Goal: Check status: Check status

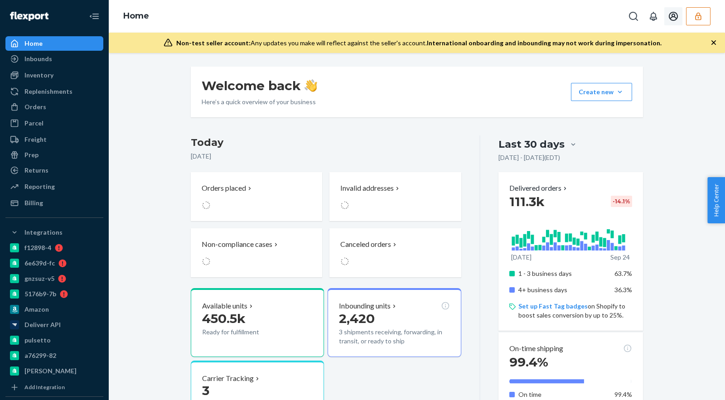
click at [698, 11] on button "button" at bounding box center [698, 16] width 24 height 18
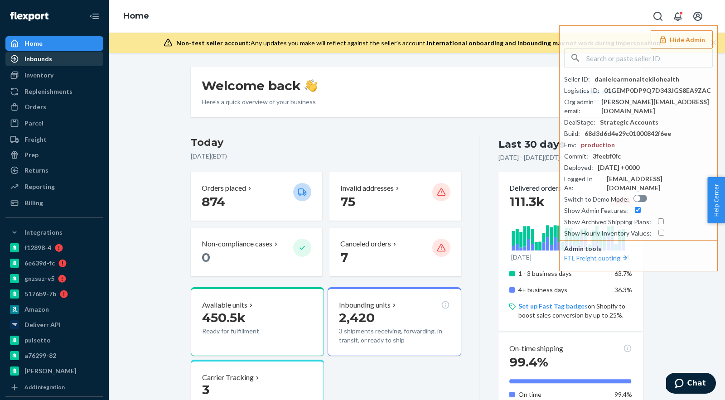
click at [48, 62] on div "Inbounds" at bounding box center [38, 58] width 28 height 9
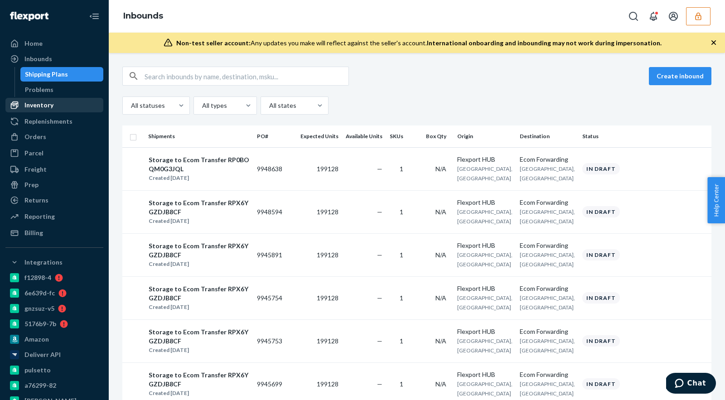
click at [53, 107] on div "Inventory" at bounding box center [54, 105] width 96 height 13
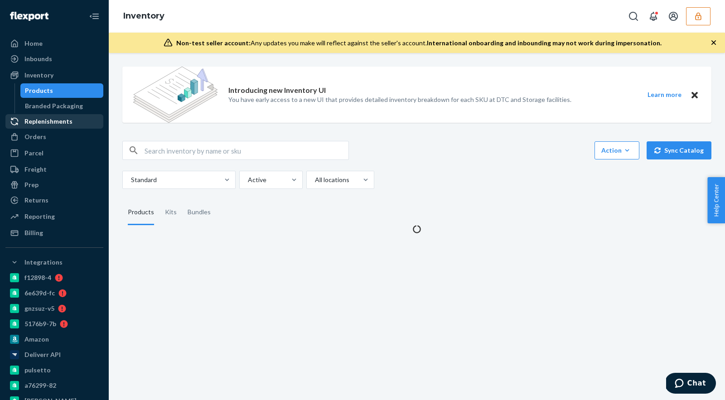
click at [52, 121] on div "Replenishments" at bounding box center [48, 121] width 48 height 9
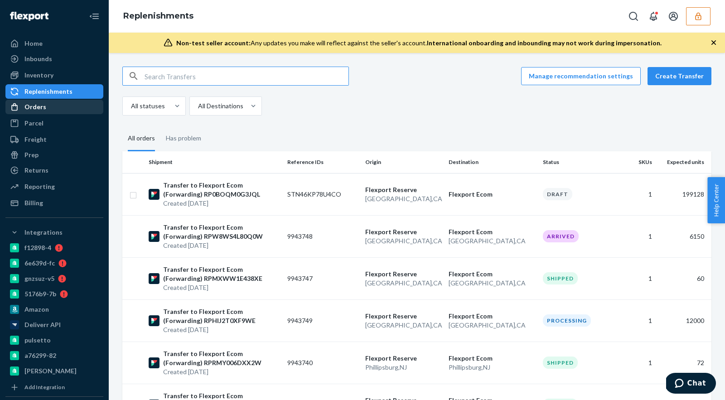
click at [55, 104] on div "Orders" at bounding box center [54, 107] width 96 height 13
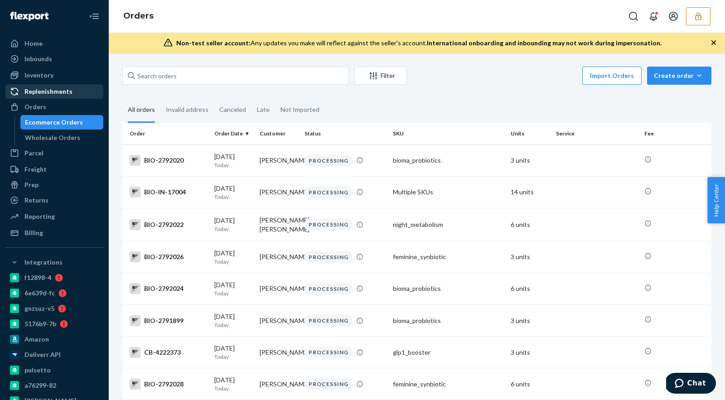
click at [59, 92] on div "Replenishments" at bounding box center [48, 91] width 48 height 9
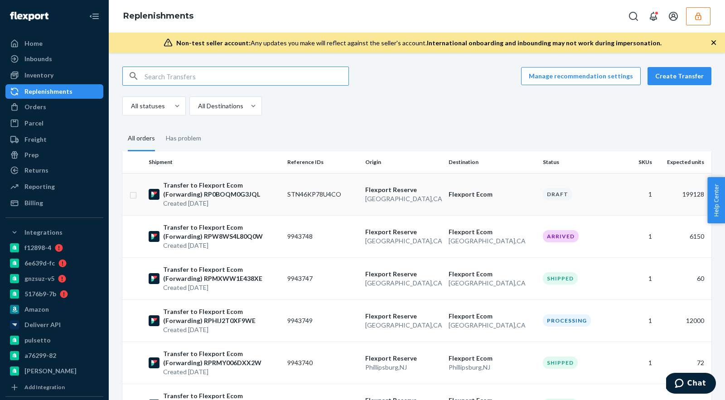
click at [329, 194] on td "STN46KP78U4CO" at bounding box center [323, 194] width 78 height 42
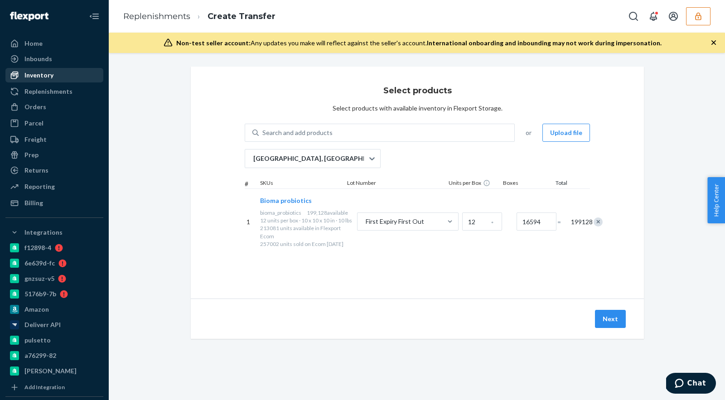
click at [63, 81] on div "Inventory" at bounding box center [54, 75] width 96 height 13
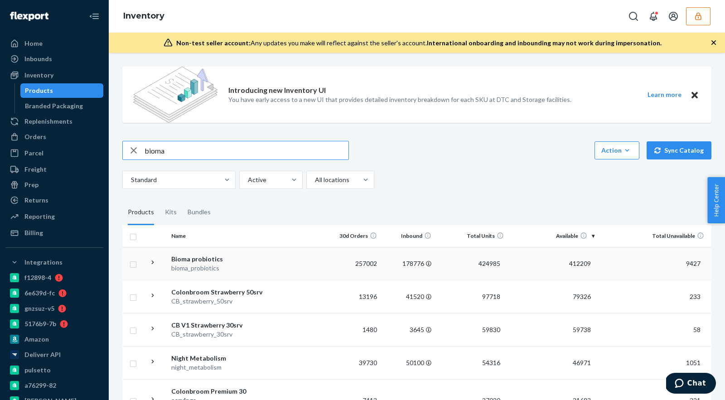
type input "bioma"
click at [208, 262] on div "Bioma probiotics" at bounding box center [218, 259] width 95 height 9
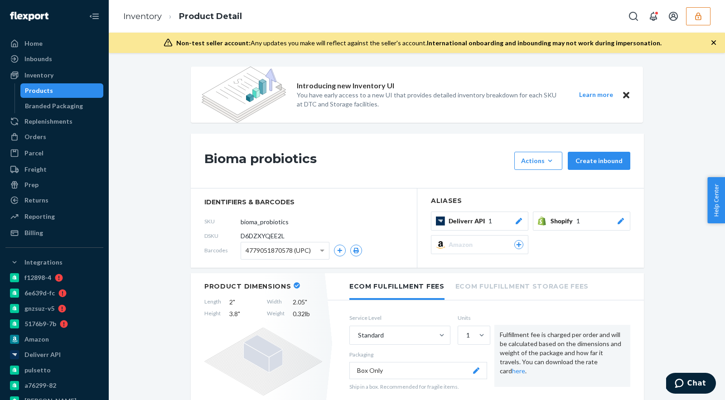
click at [270, 241] on div "DSKU D6DZXYQEE2L" at bounding box center [303, 236] width 199 height 14
click at [270, 238] on span "D6DZXYQEE2L" at bounding box center [263, 236] width 44 height 9
copy section "D6DZXYQEE2L"
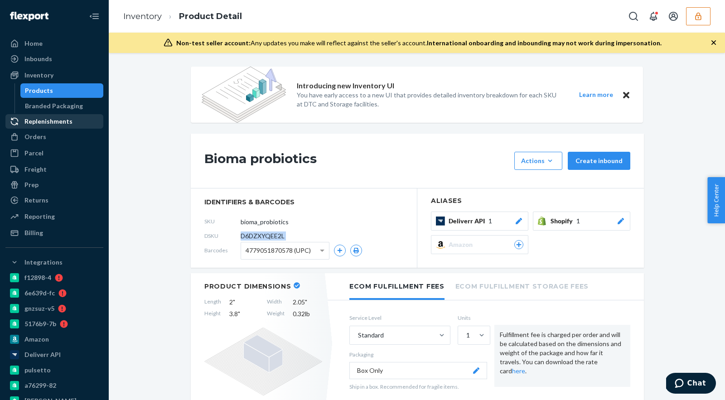
click at [67, 121] on div "Replenishments" at bounding box center [48, 121] width 48 height 9
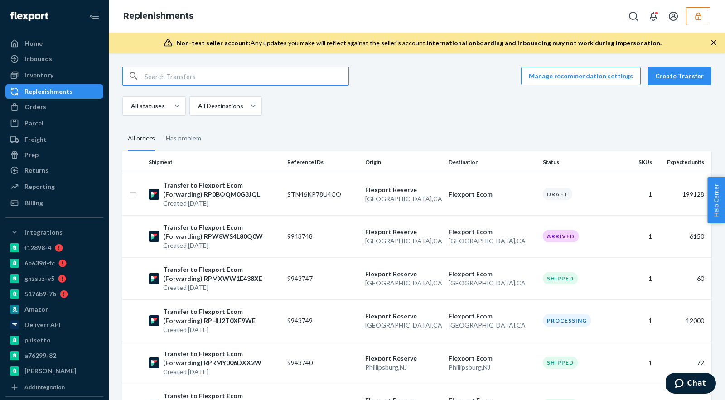
click at [698, 16] on icon "button" at bounding box center [698, 16] width 9 height 9
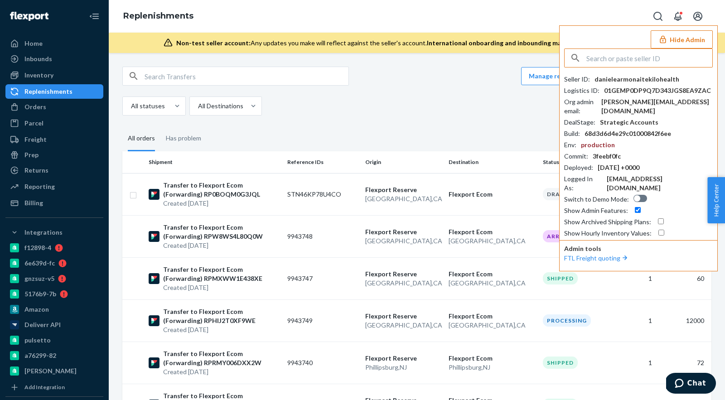
click at [318, 105] on div "All statuses All Destinations" at bounding box center [413, 106] width 582 height 19
click at [74, 109] on div "Orders" at bounding box center [54, 107] width 96 height 13
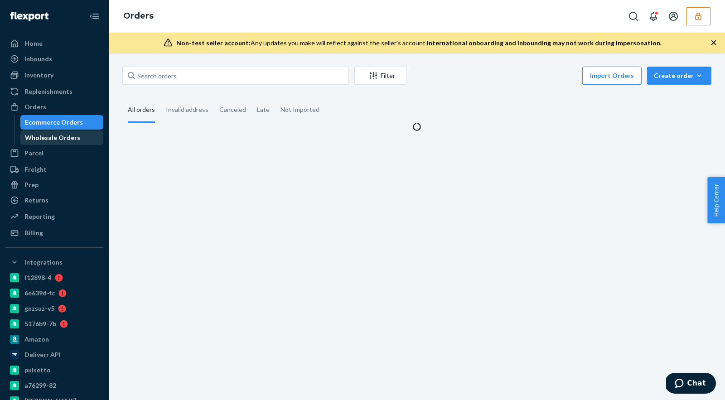
click at [76, 136] on div "Wholesale Orders" at bounding box center [52, 137] width 55 height 9
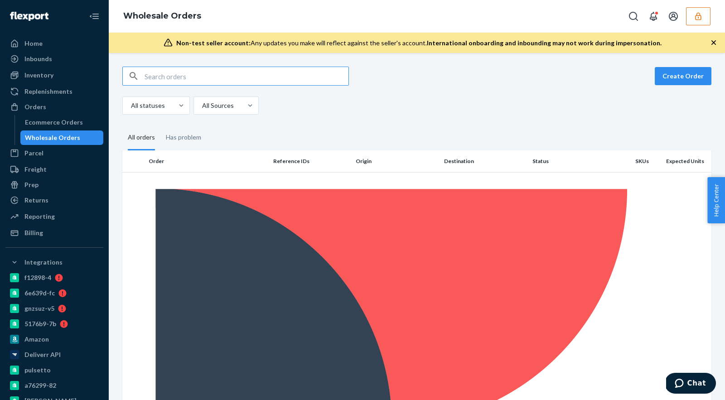
click at [170, 78] on input "text" at bounding box center [247, 76] width 204 height 18
paste input "RPYJ6Y589Y4YO"
type input "RPYJ6Y589Y4YO"
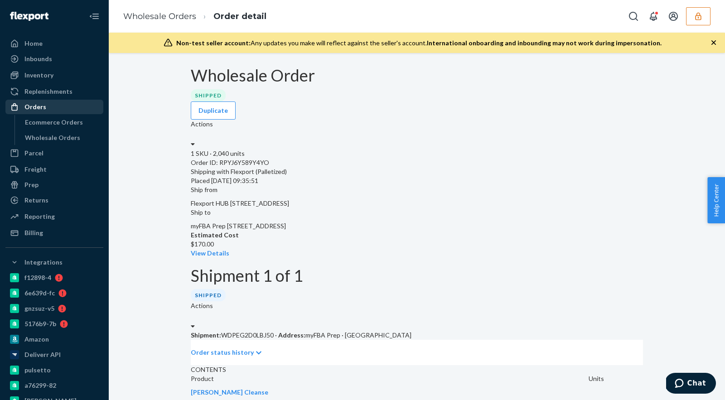
click at [58, 106] on div "Orders" at bounding box center [54, 107] width 96 height 13
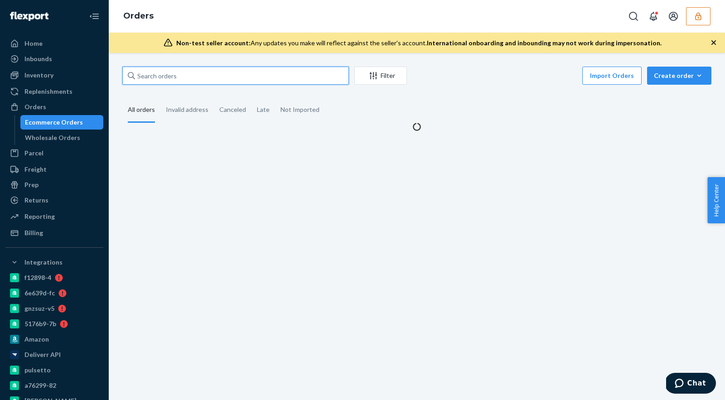
click at [181, 79] on input "text" at bounding box center [235, 76] width 227 height 18
paste input "RPYJ6Y589Y4YO"
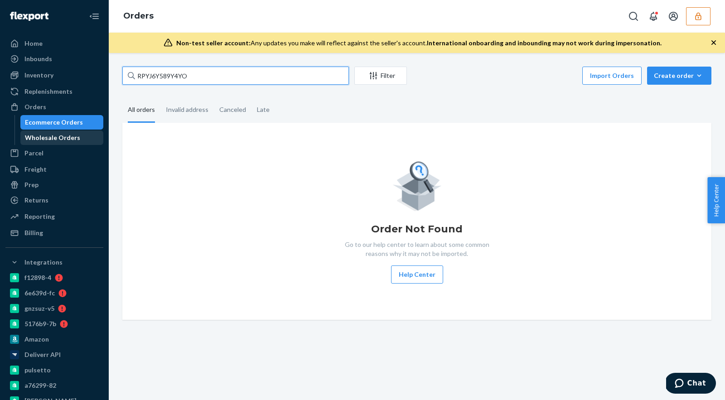
type input "RPYJ6Y589Y4YO"
click at [66, 138] on div "Wholesale Orders" at bounding box center [52, 137] width 55 height 9
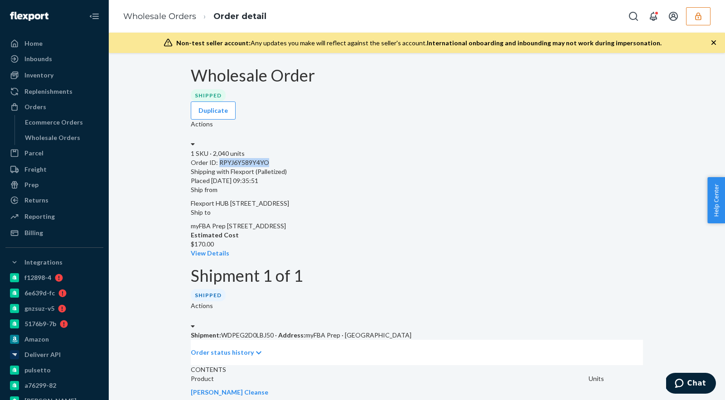
drag, startPoint x: 286, startPoint y: 159, endPoint x: 237, endPoint y: 160, distance: 49.4
click at [237, 160] on div "Order ID: RPYJ6Y589Y4YO" at bounding box center [417, 162] width 452 height 9
copy div "RPYJ6Y589Y4YO"
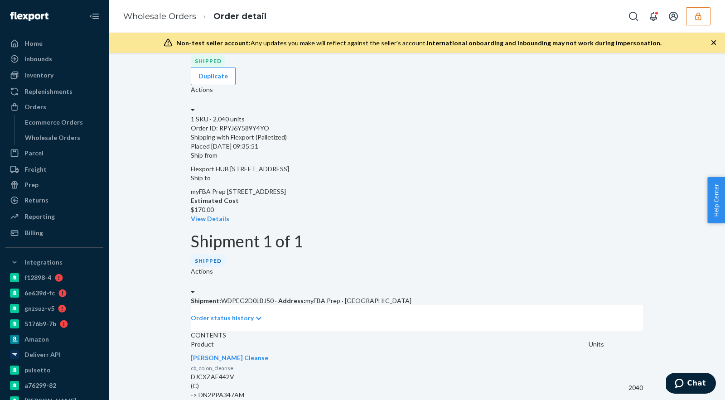
click at [278, 131] on div "Order ID: RPYJ6Y589Y4YO" at bounding box center [417, 128] width 452 height 9
drag, startPoint x: 291, startPoint y: 129, endPoint x: 235, endPoint y: 129, distance: 56.2
click at [236, 129] on div "Order ID: RPYJ6Y589Y4YO" at bounding box center [417, 128] width 452 height 9
copy div "RPYJ6Y589Y4YO"
click at [338, 232] on div "Shipment 1 of 1 Shipped Actions" at bounding box center [417, 264] width 452 height 64
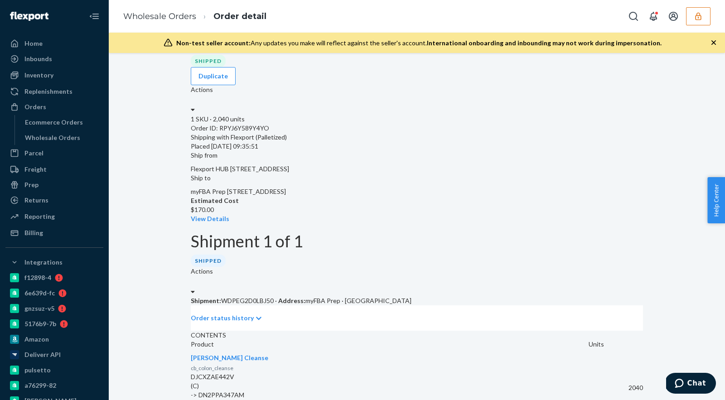
drag, startPoint x: 444, startPoint y: 221, endPoint x: 440, endPoint y: 221, distance: 4.6
click at [440, 296] on p "Shipment: WDPEG2D0LBJ50 · Address: myFBA Prep · [GEOGRAPHIC_DATA]" at bounding box center [417, 300] width 452 height 9
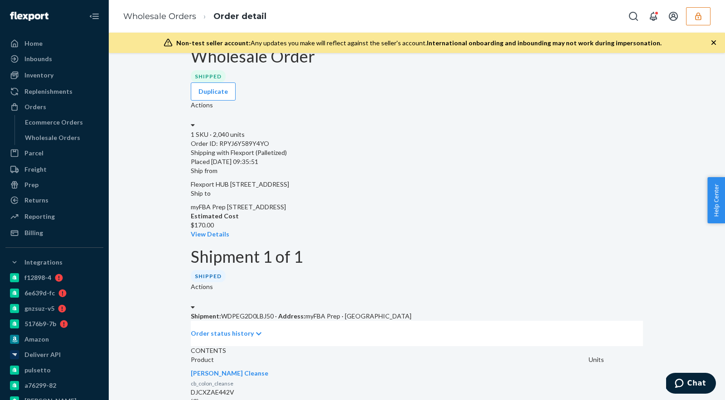
scroll to position [16, 0]
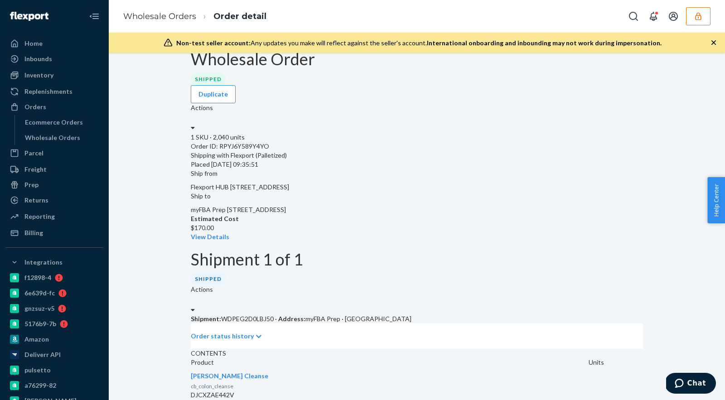
drag, startPoint x: 516, startPoint y: 164, endPoint x: 424, endPoint y: 145, distance: 94.1
click at [424, 169] on div "Ship from Flexport HUB [STREET_ADDRESS] Ship to myFBA Prep [STREET_ADDRESS]" at bounding box center [417, 191] width 452 height 45
copy span "myFBA Prep [STREET_ADDRESS]"
click at [72, 104] on div "Orders" at bounding box center [54, 107] width 96 height 13
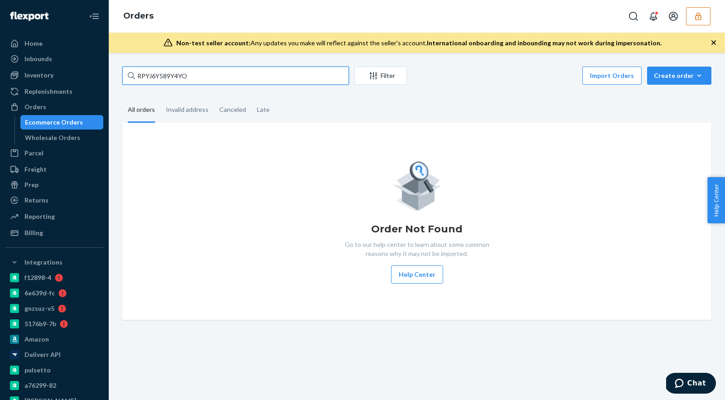
click at [172, 74] on input "RPYJ6Y589Y4YO" at bounding box center [235, 76] width 227 height 18
paste input "WDPEG2D0LBJ50"
type input "WDPEG2D0LBJ50"
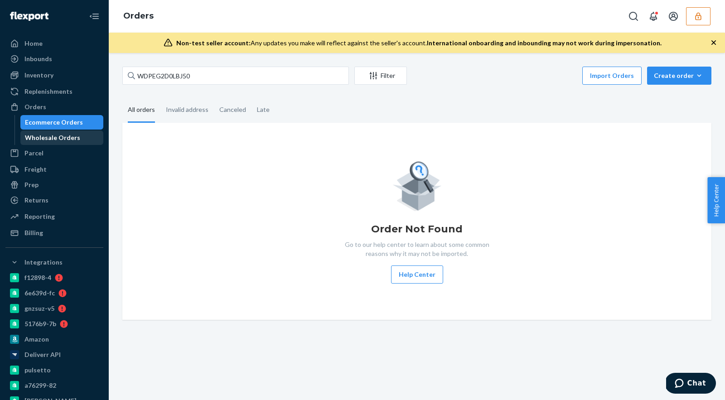
click at [85, 135] on div "Wholesale Orders" at bounding box center [62, 137] width 82 height 13
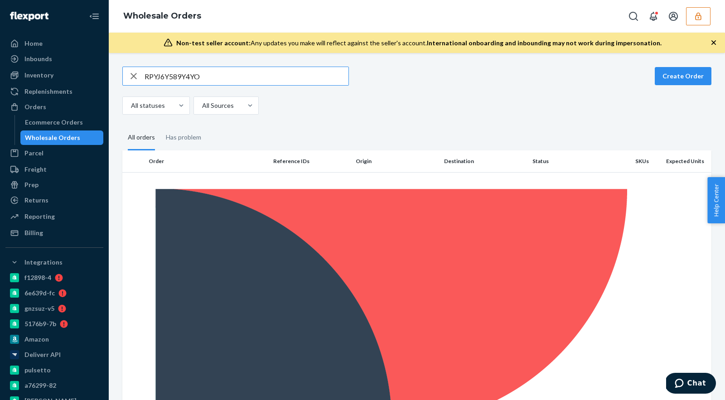
click at [194, 80] on input "RPYJ6Y589Y4YO" at bounding box center [247, 76] width 204 height 18
type input "WDPEG2D0LBJ50"
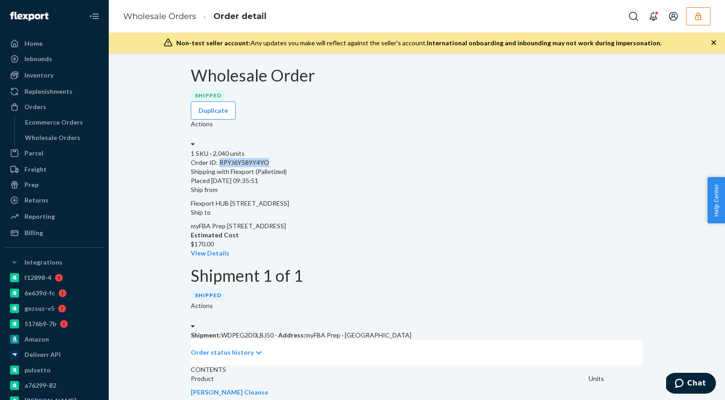
drag, startPoint x: 289, startPoint y: 163, endPoint x: 238, endPoint y: 163, distance: 50.7
click at [238, 163] on div "Order ID: RPYJ6Y589Y4YO" at bounding box center [417, 162] width 452 height 9
copy div "RPYJ6Y589Y4YO"
